Goal: Task Accomplishment & Management: Complete application form

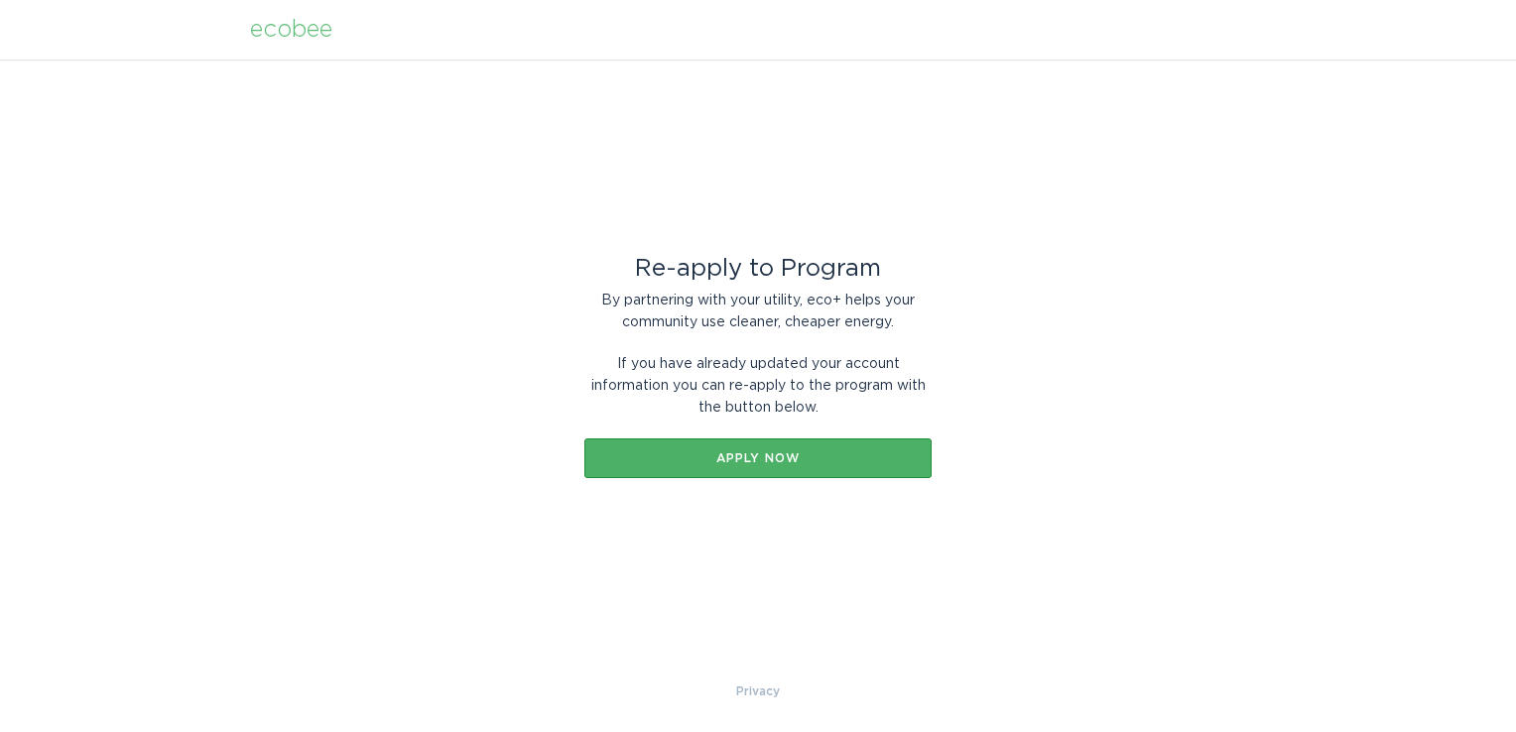
click at [731, 463] on div "Apply now" at bounding box center [758, 459] width 328 height 12
